Goal: Complete application form: Complete application form

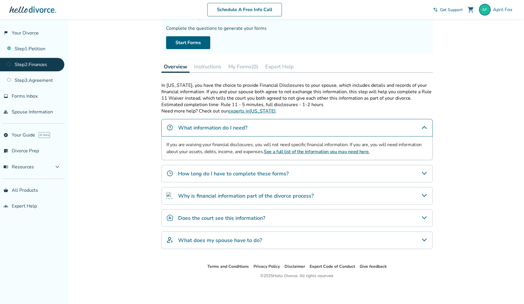
scroll to position [49, 0]
click at [194, 175] on h4 "How long do I have to complete these forms?" at bounding box center [233, 174] width 111 height 8
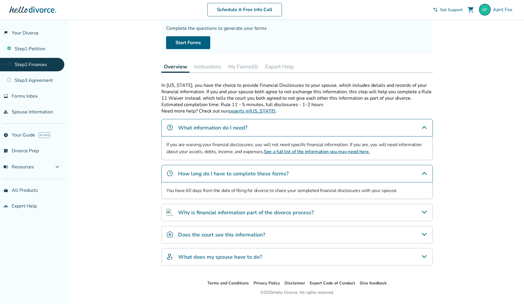
click at [220, 213] on h4 "Why is financial information part of the divorce process?" at bounding box center [246, 213] width 136 height 8
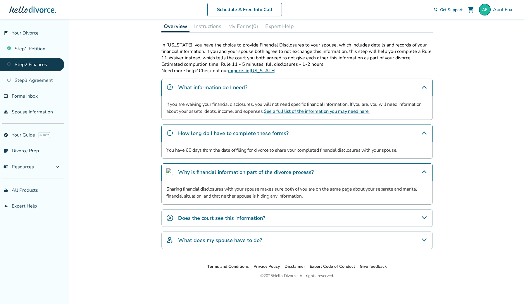
scroll to position [89, 0]
click at [207, 219] on h4 "Does the court see this information?" at bounding box center [221, 218] width 87 height 8
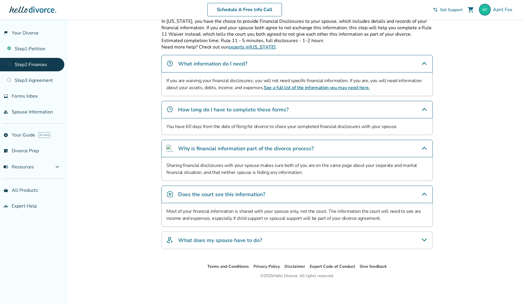
scroll to position [113, 0]
click at [199, 238] on h4 "What does my spouse have to do?" at bounding box center [220, 241] width 84 height 8
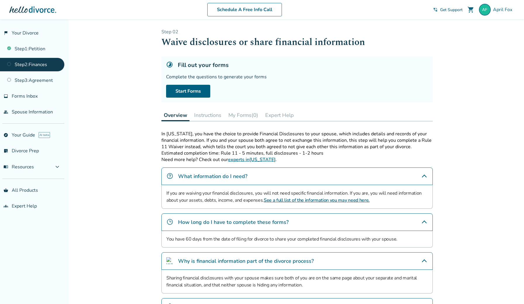
scroll to position [0, 0]
click at [40, 51] on link "Step 1 : Petition" at bounding box center [32, 48] width 64 height 13
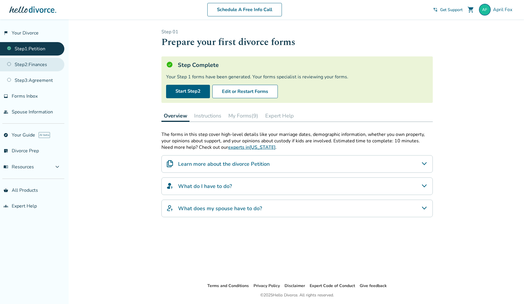
click at [47, 66] on link "Step 2 : Finances" at bounding box center [32, 64] width 64 height 13
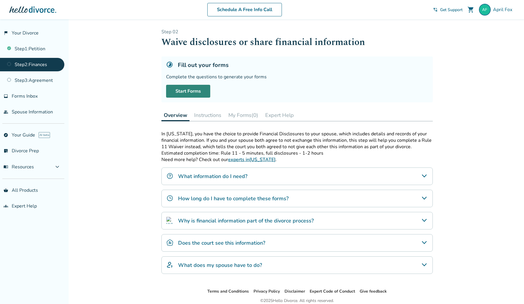
click at [197, 92] on link "Start Forms" at bounding box center [188, 91] width 44 height 13
click at [189, 92] on link "Start Forms" at bounding box center [188, 91] width 44 height 13
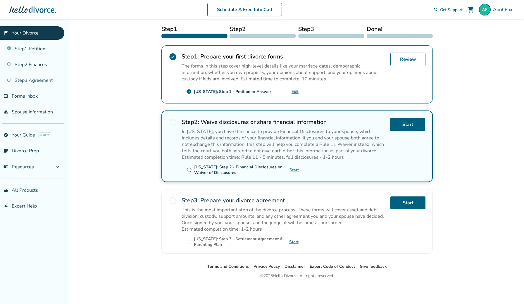
scroll to position [94, 0]
click at [29, 99] on span "Forms Inbox" at bounding box center [25, 96] width 26 height 6
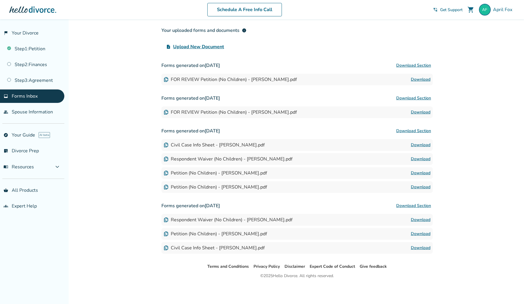
scroll to position [19, 0]
